Goal: Task Accomplishment & Management: Use online tool/utility

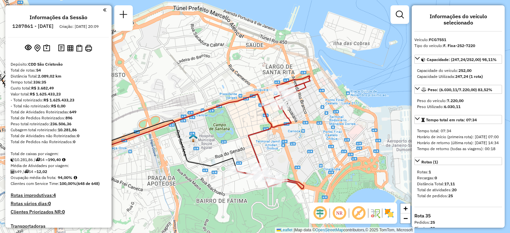
scroll to position [1011, 0]
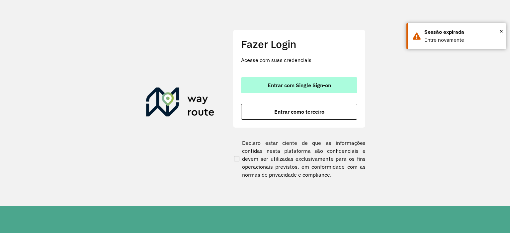
click at [298, 87] on span "Entrar com Single Sign-on" at bounding box center [298, 85] width 63 height 5
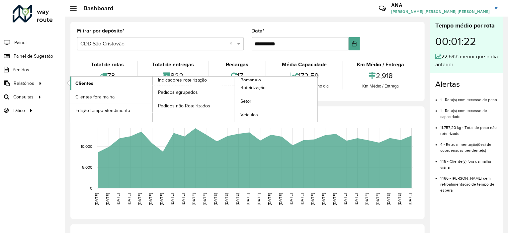
click at [87, 80] on span "Clientes" at bounding box center [84, 83] width 18 height 7
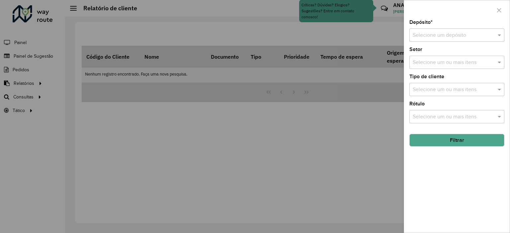
click at [445, 36] on input "text" at bounding box center [449, 36] width 75 height 8
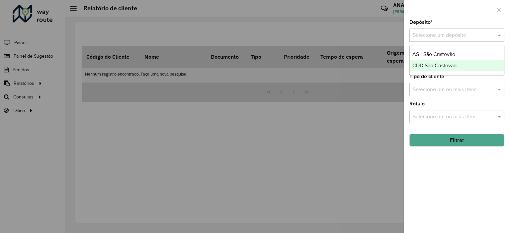
click at [434, 64] on span "CDD São Cristovão" at bounding box center [434, 66] width 44 height 6
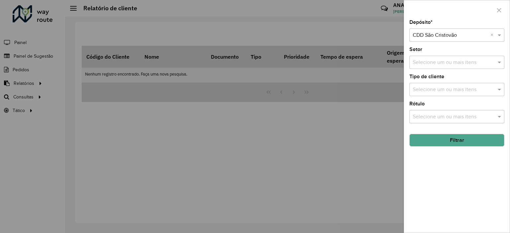
click at [451, 141] on button "Filtrar" at bounding box center [456, 140] width 95 height 13
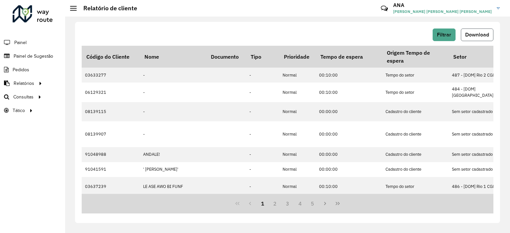
click at [481, 36] on span "Download" at bounding box center [477, 35] width 24 height 6
click at [83, 108] on span "Análise de Sessões" at bounding box center [96, 110] width 42 height 7
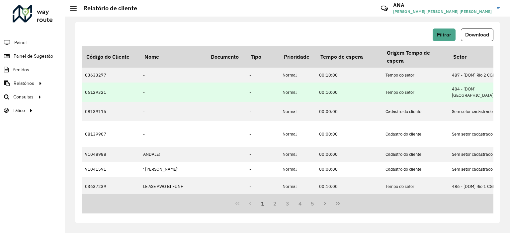
click at [97, 91] on td "06129321" at bounding box center [111, 92] width 58 height 19
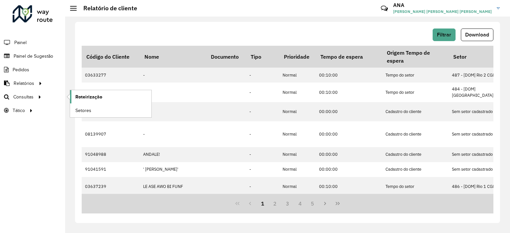
click at [90, 94] on span "Roteirização" at bounding box center [88, 97] width 27 height 7
click at [84, 108] on span "Setores" at bounding box center [83, 110] width 16 height 7
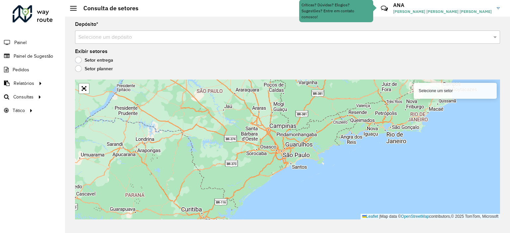
click at [97, 40] on input "text" at bounding box center [280, 38] width 405 height 8
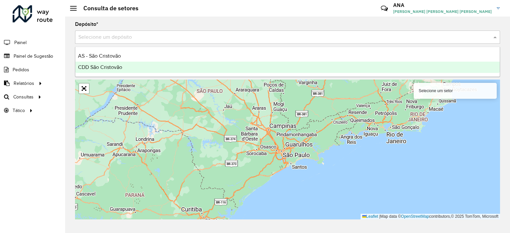
click at [112, 66] on span "CDD São Cristovão" at bounding box center [100, 67] width 44 height 6
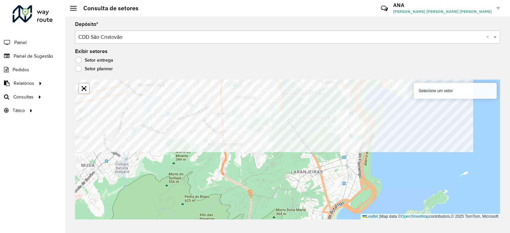
click at [245, 52] on formly-group "Depósito * Selecione um depósito × CDD São Cristovão × Exibir setores Setor ent…" at bounding box center [287, 121] width 425 height 198
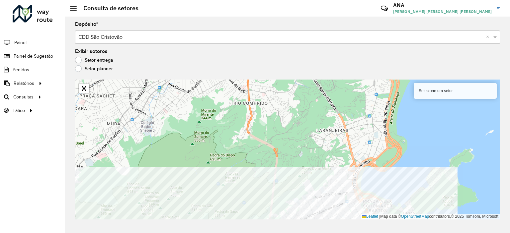
click at [292, 233] on html "Aguarde... Pop-up bloqueado! Seu navegador bloqueou automáticamente a abertura …" at bounding box center [255, 116] width 510 height 233
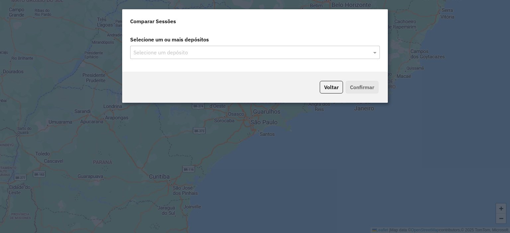
click at [156, 63] on div "Selecione um ou mais depósitos Selecione um depósito" at bounding box center [254, 51] width 265 height 41
click at [166, 55] on input "text" at bounding box center [252, 53] width 240 height 8
click at [179, 51] on input "text" at bounding box center [252, 53] width 240 height 8
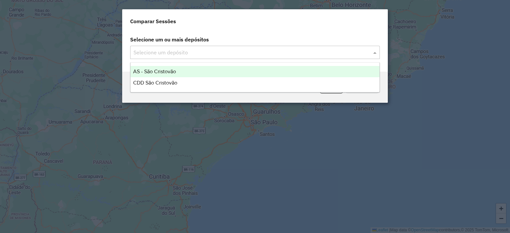
click at [168, 79] on div "CDD São Cristovão" at bounding box center [254, 82] width 249 height 11
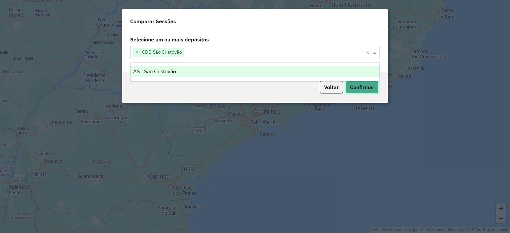
click at [364, 86] on button "Confirmar" at bounding box center [361, 87] width 33 height 13
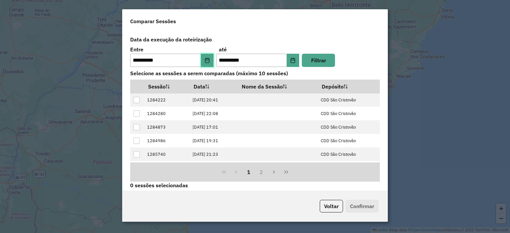
click at [204, 61] on icon "Choose Date" at bounding box center [206, 60] width 5 height 5
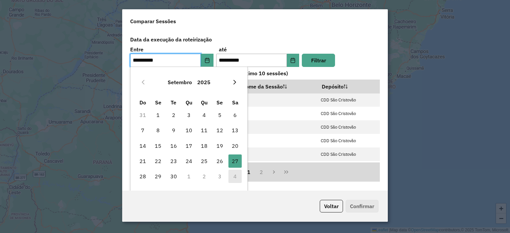
click at [232, 82] on button "Next Month" at bounding box center [234, 82] width 11 height 11
click at [231, 112] on span "4" at bounding box center [234, 114] width 13 height 13
type input "**********"
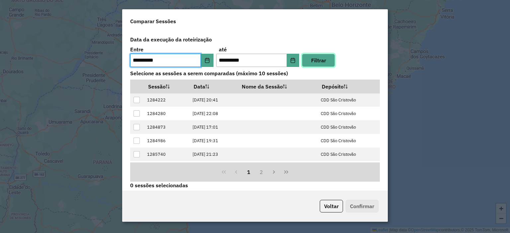
click at [317, 60] on button "Filtrar" at bounding box center [318, 60] width 33 height 13
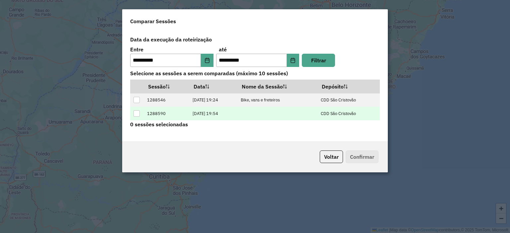
click at [212, 114] on td "04/10/2025 19:54" at bounding box center [213, 114] width 48 height 14
click at [135, 112] on div at bounding box center [136, 113] width 6 height 6
click at [358, 154] on button "Confirmar" at bounding box center [361, 157] width 33 height 13
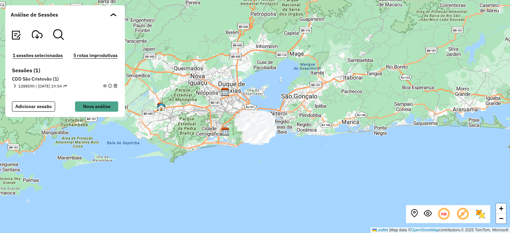
click at [14, 84] on em at bounding box center [15, 86] width 4 height 4
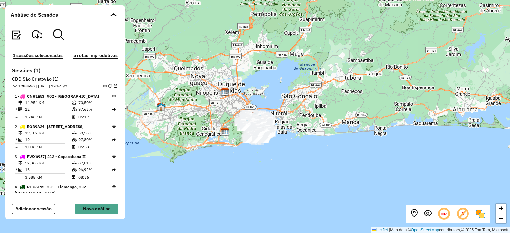
click at [50, 103] on td "14,954 KM" at bounding box center [48, 103] width 47 height 7
click at [112, 97] on icon at bounding box center [114, 97] width 4 height 4
drag, startPoint x: 111, startPoint y: 97, endPoint x: 76, endPoint y: 99, distance: 34.9
click at [78, 100] on td "70,50%" at bounding box center [95, 103] width 34 height 7
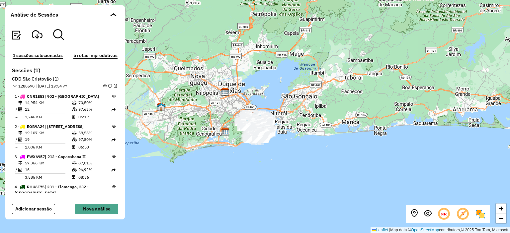
click at [55, 101] on td "14,954 KM" at bounding box center [48, 103] width 47 height 7
click at [111, 109] on icon at bounding box center [113, 110] width 4 height 4
drag, startPoint x: 112, startPoint y: 96, endPoint x: 92, endPoint y: 97, distance: 20.3
click at [92, 97] on div "1 - CNR1E53 | 902 - Santa Tereza" at bounding box center [65, 97] width 101 height 6
click at [44, 127] on span "EOB9A24" at bounding box center [36, 126] width 18 height 5
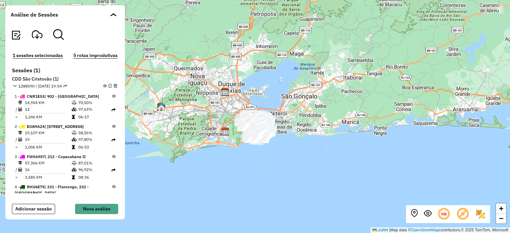
drag, startPoint x: 37, startPoint y: 128, endPoint x: 45, endPoint y: 127, distance: 8.1
click at [44, 127] on span "EOB9A24" at bounding box center [36, 126] width 18 height 5
click at [446, 216] on icon at bounding box center [444, 214] width 14 height 14
click at [427, 215] on em at bounding box center [427, 214] width 8 height 8
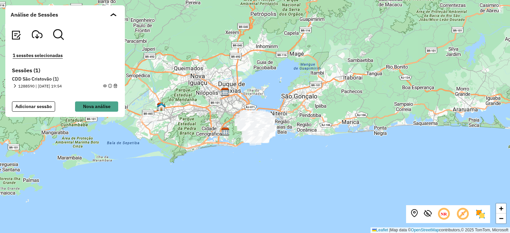
click at [13, 85] on em at bounding box center [15, 86] width 4 height 4
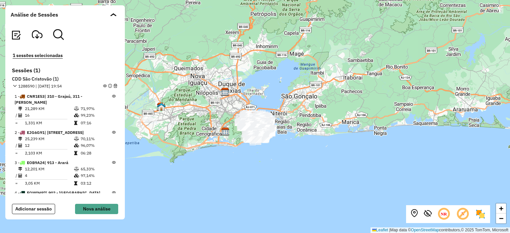
click at [53, 106] on td "21,289 KM" at bounding box center [49, 109] width 49 height 7
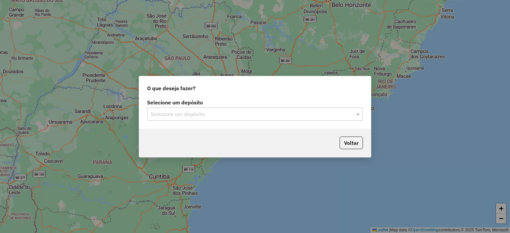
click at [176, 120] on div "Selecione um depósito Selecione um depósito" at bounding box center [255, 113] width 232 height 31
click at [175, 118] on div "Selecione um depósito" at bounding box center [255, 114] width 216 height 13
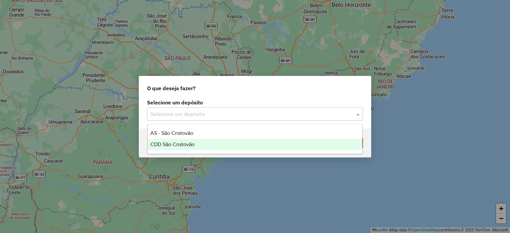
click at [170, 144] on span "CDD São Cristovão" at bounding box center [172, 145] width 44 height 6
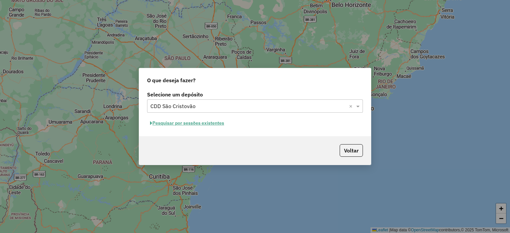
click at [206, 122] on button "Pesquisar por sessões existentes" at bounding box center [187, 123] width 80 height 10
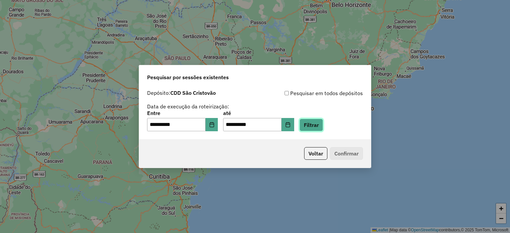
click at [321, 128] on button "Filtrar" at bounding box center [311, 125] width 24 height 13
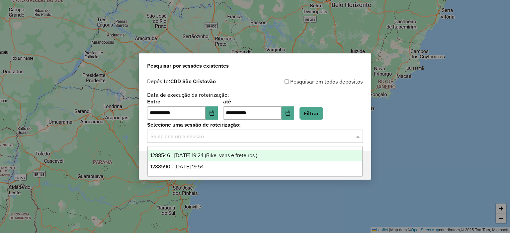
click at [236, 140] on input "text" at bounding box center [248, 137] width 196 height 8
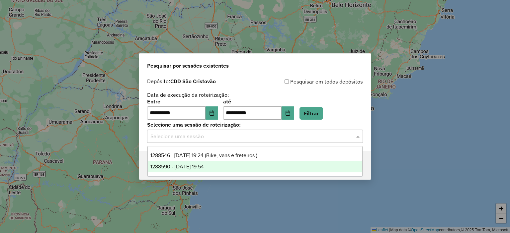
click at [209, 170] on div "1288590 - 04/10/2025 19:54" at bounding box center [255, 166] width 215 height 11
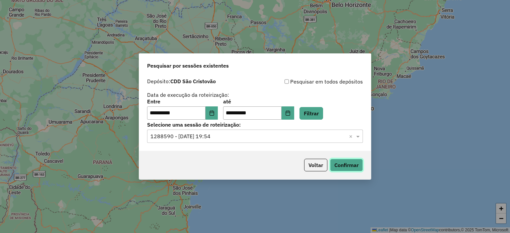
click at [349, 167] on button "Confirmar" at bounding box center [346, 165] width 33 height 13
click at [215, 142] on div "Selecione uma sessão × 1288590 - 04/10/2025 19:54 ×" at bounding box center [255, 136] width 216 height 13
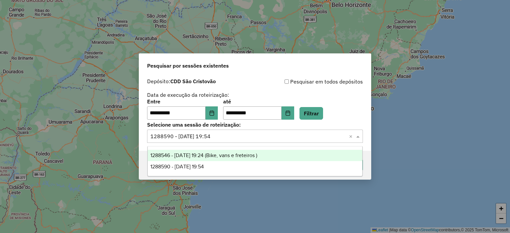
click at [207, 157] on span "1288546 - 04/10/2025 19:24 (Bike, vans e freteiros )" at bounding box center [203, 156] width 107 height 6
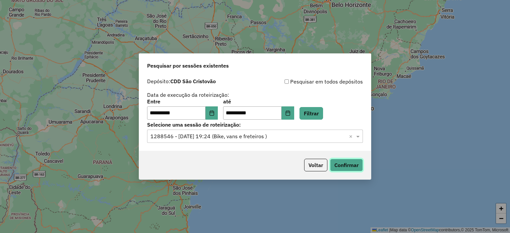
click at [347, 166] on button "Confirmar" at bounding box center [346, 165] width 33 height 13
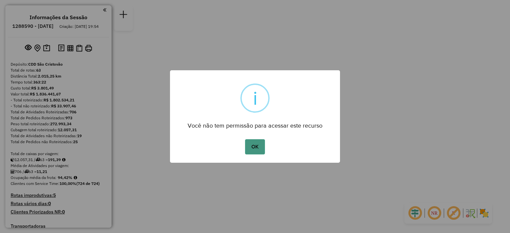
click at [251, 144] on button "OK" at bounding box center [255, 146] width 20 height 15
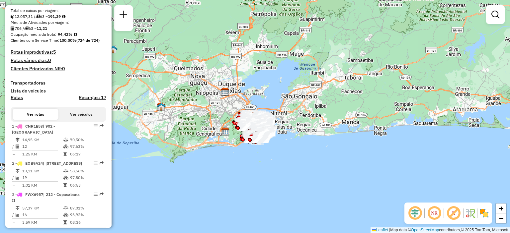
scroll to position [153, 0]
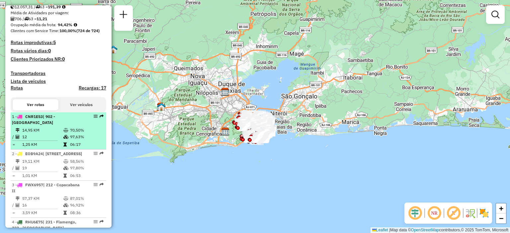
drag, startPoint x: 97, startPoint y: 123, endPoint x: 91, endPoint y: 123, distance: 5.7
select select "**********"
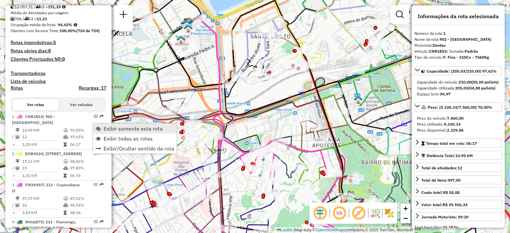
click at [104, 127] on span "Exibir somente esta rota" at bounding box center [133, 128] width 59 height 5
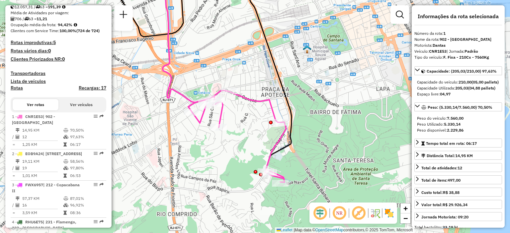
drag, startPoint x: 339, startPoint y: 154, endPoint x: 288, endPoint y: 103, distance: 71.8
click at [288, 103] on icon at bounding box center [204, 66] width 176 height 233
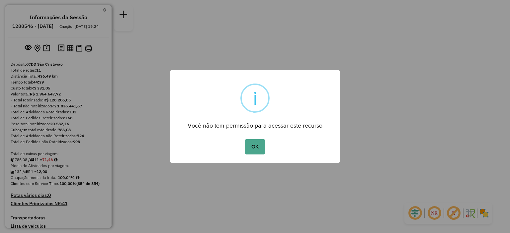
click at [261, 159] on div "× i Você não tem permissão para acessar este recurso OK No Cancel" at bounding box center [255, 116] width 170 height 93
click at [256, 151] on button "OK" at bounding box center [255, 146] width 20 height 15
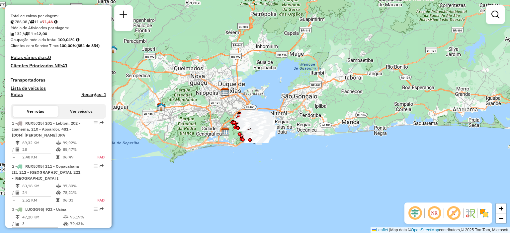
scroll to position [148, 0]
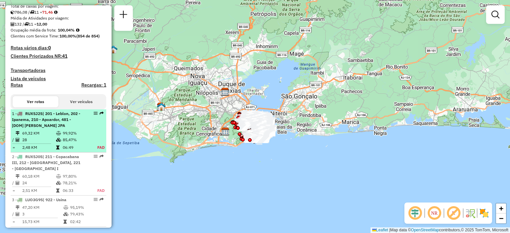
select select "**********"
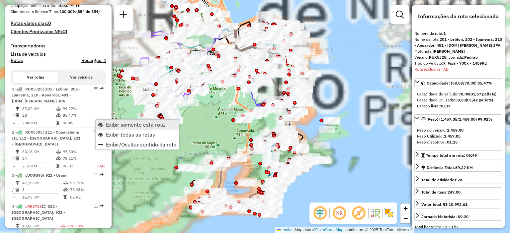
click at [101, 122] on link "Exibir somente esta rota" at bounding box center [137, 125] width 83 height 10
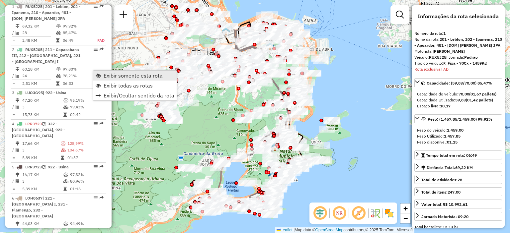
scroll to position [257, 0]
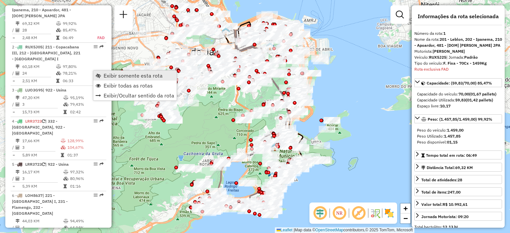
click at [103, 74] on link "Exibir somente esta rota" at bounding box center [134, 76] width 83 height 10
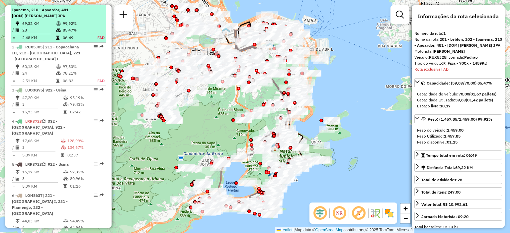
click at [94, 6] on em at bounding box center [96, 4] width 4 height 4
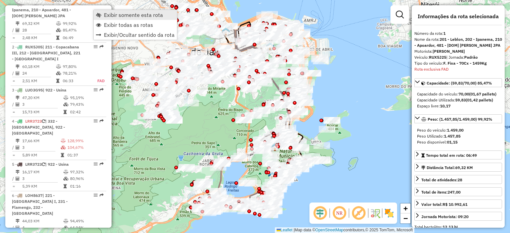
click at [102, 14] on link "Exibir somente esta rota" at bounding box center [135, 15] width 83 height 10
click at [102, 21] on link "Exibir todas as rotas" at bounding box center [135, 26] width 83 height 10
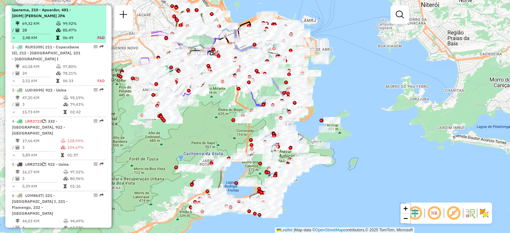
select select "**********"
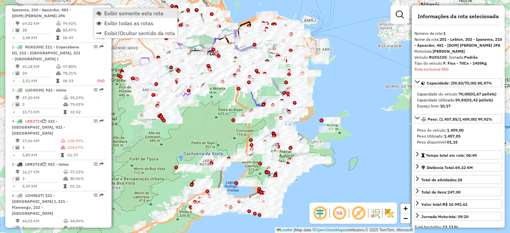
click at [100, 16] on link "Exibir somente esta rota" at bounding box center [135, 13] width 83 height 10
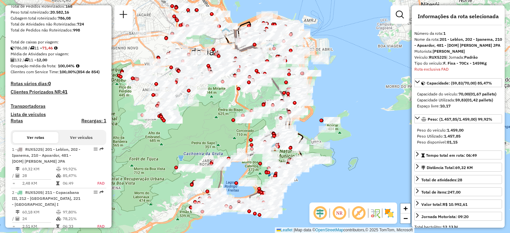
scroll to position [152, 0]
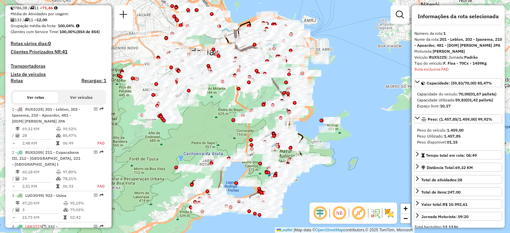
click at [75, 103] on button "Ver veículos" at bounding box center [81, 97] width 46 height 11
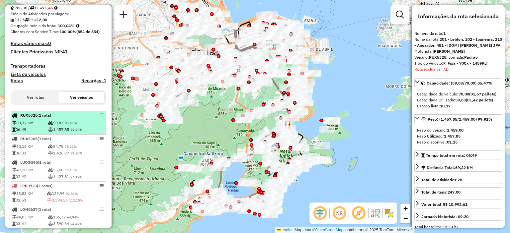
click at [101, 117] on em at bounding box center [102, 115] width 4 height 4
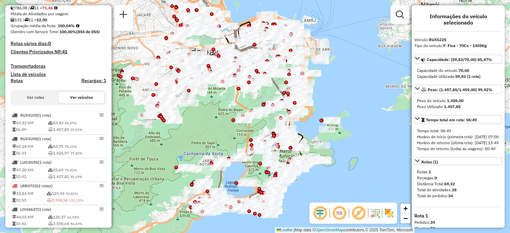
drag, startPoint x: 104, startPoint y: 120, endPoint x: 338, endPoint y: 217, distance: 253.9
click at [338, 217] on em at bounding box center [339, 213] width 16 height 16
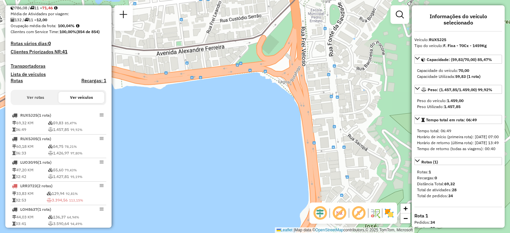
drag, startPoint x: 244, startPoint y: 167, endPoint x: 282, endPoint y: 13, distance: 158.8
click at [282, 13] on div "Janela de atendimento Grade de atendimento Capacidade Transportadoras Veículos …" at bounding box center [255, 116] width 510 height 233
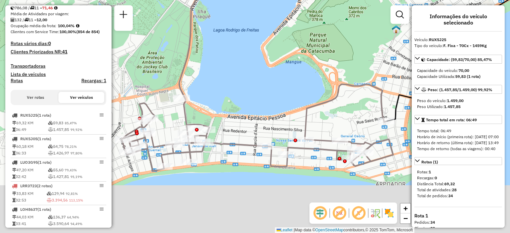
drag, startPoint x: 178, startPoint y: 99, endPoint x: 257, endPoint y: 16, distance: 114.8
click at [257, 16] on div "Janela de atendimento Grade de atendimento Capacidade Transportadoras Veículos …" at bounding box center [255, 116] width 510 height 233
